Goal: Find specific page/section: Find specific page/section

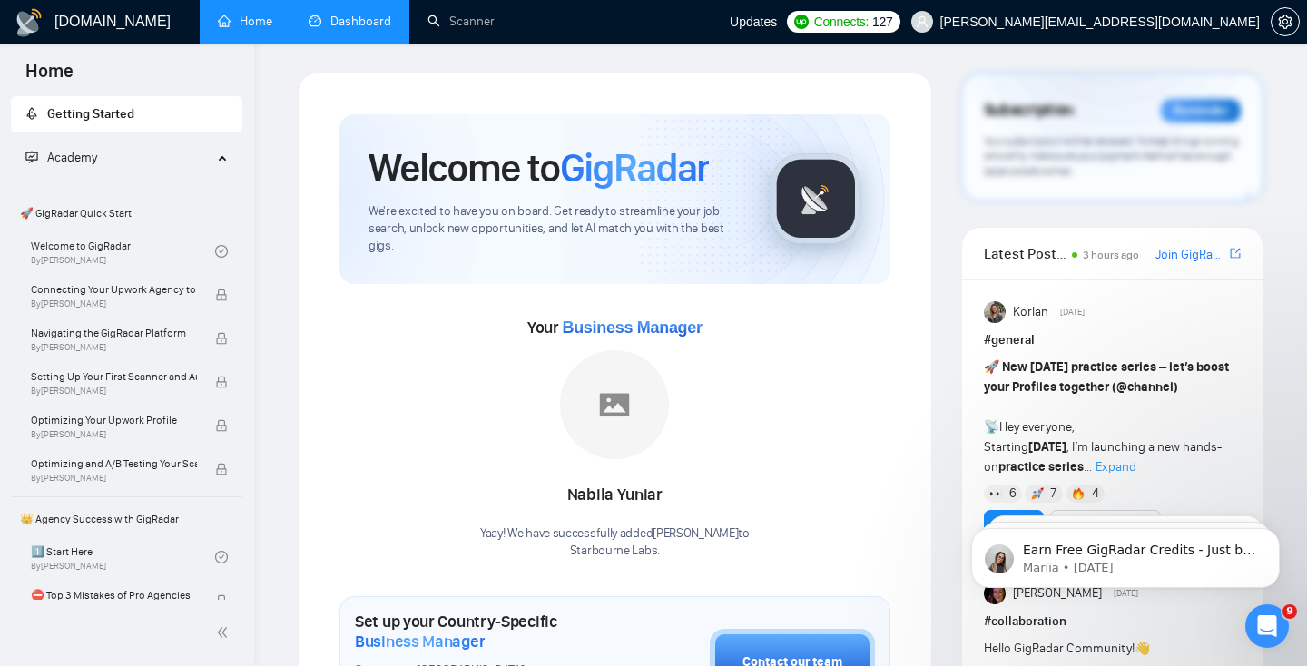
click at [356, 23] on link "Dashboard" at bounding box center [350, 21] width 83 height 15
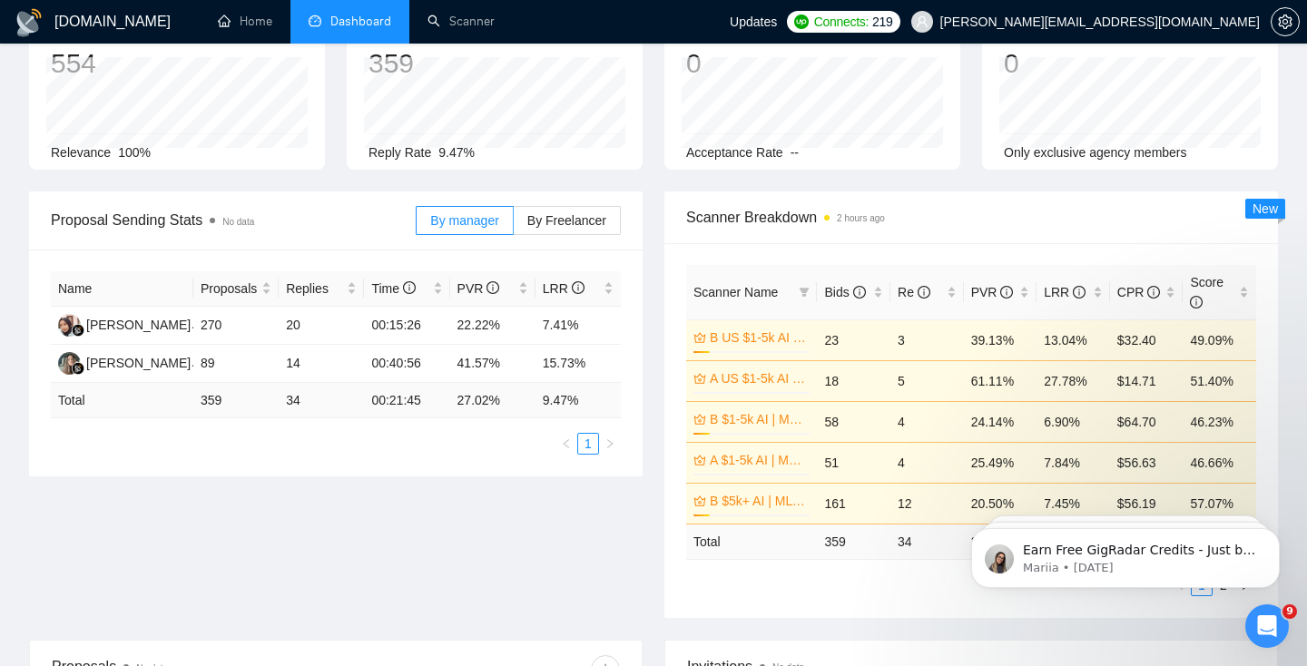
scroll to position [126, 0]
click at [584, 215] on span "By Freelancer" at bounding box center [566, 222] width 79 height 15
click at [547, 216] on span "By Freelancer" at bounding box center [566, 222] width 79 height 15
click at [514, 227] on input "By Freelancer" at bounding box center [514, 227] width 0 height 0
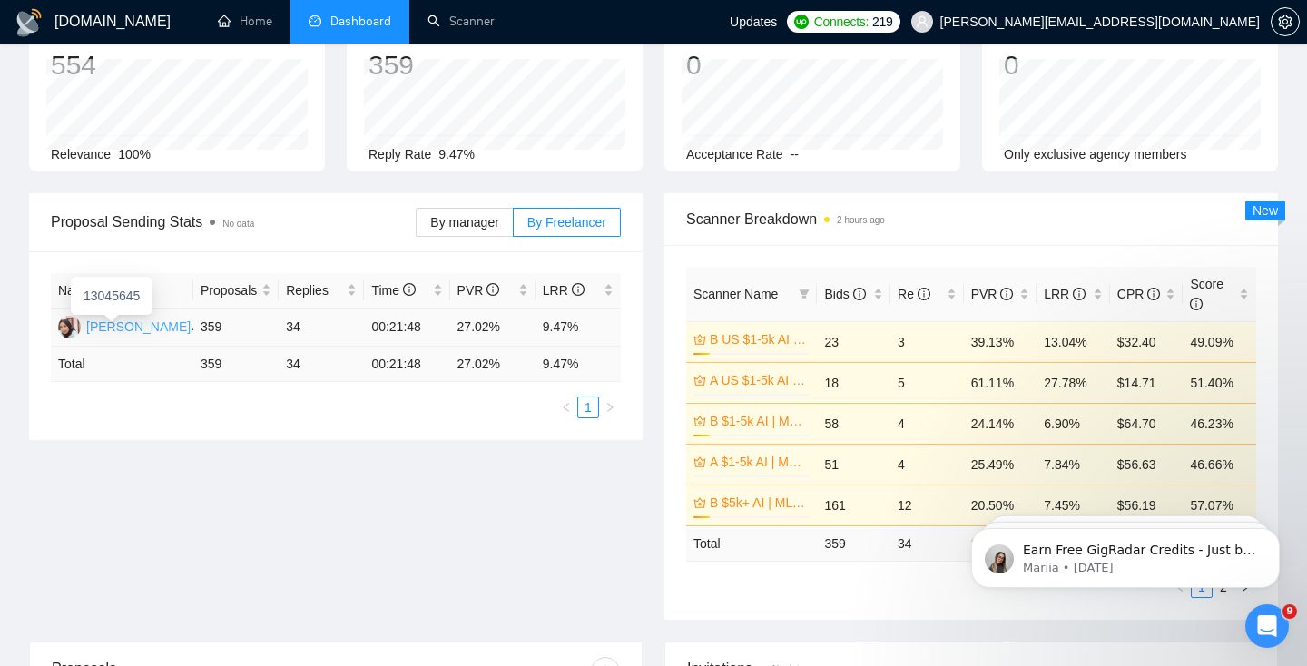
click at [124, 322] on div "[PERSON_NAME]" at bounding box center [138, 327] width 104 height 20
click at [106, 324] on div "[PERSON_NAME]" at bounding box center [138, 327] width 104 height 20
